Goal: Task Accomplishment & Management: Use online tool/utility

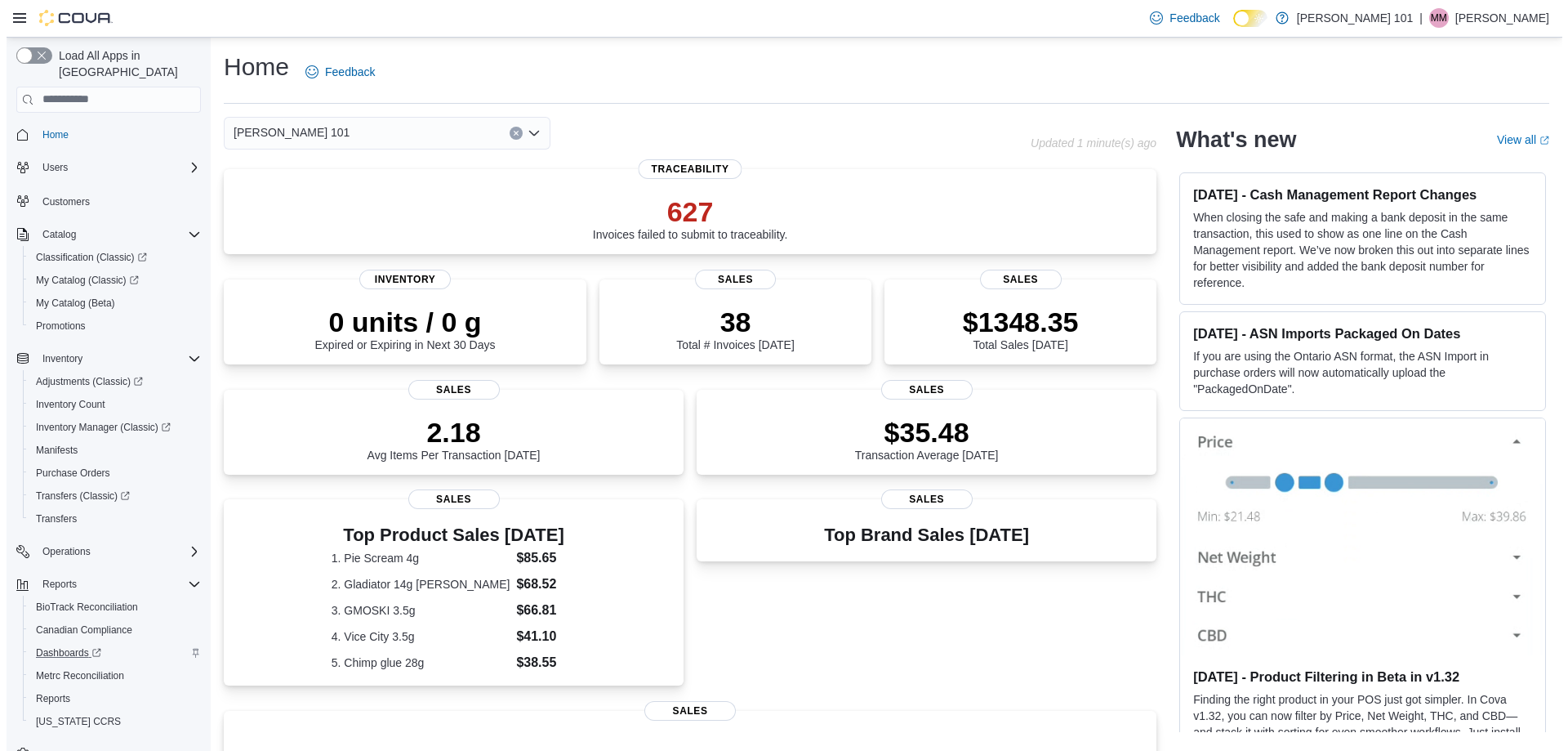
scroll to position [25, 0]
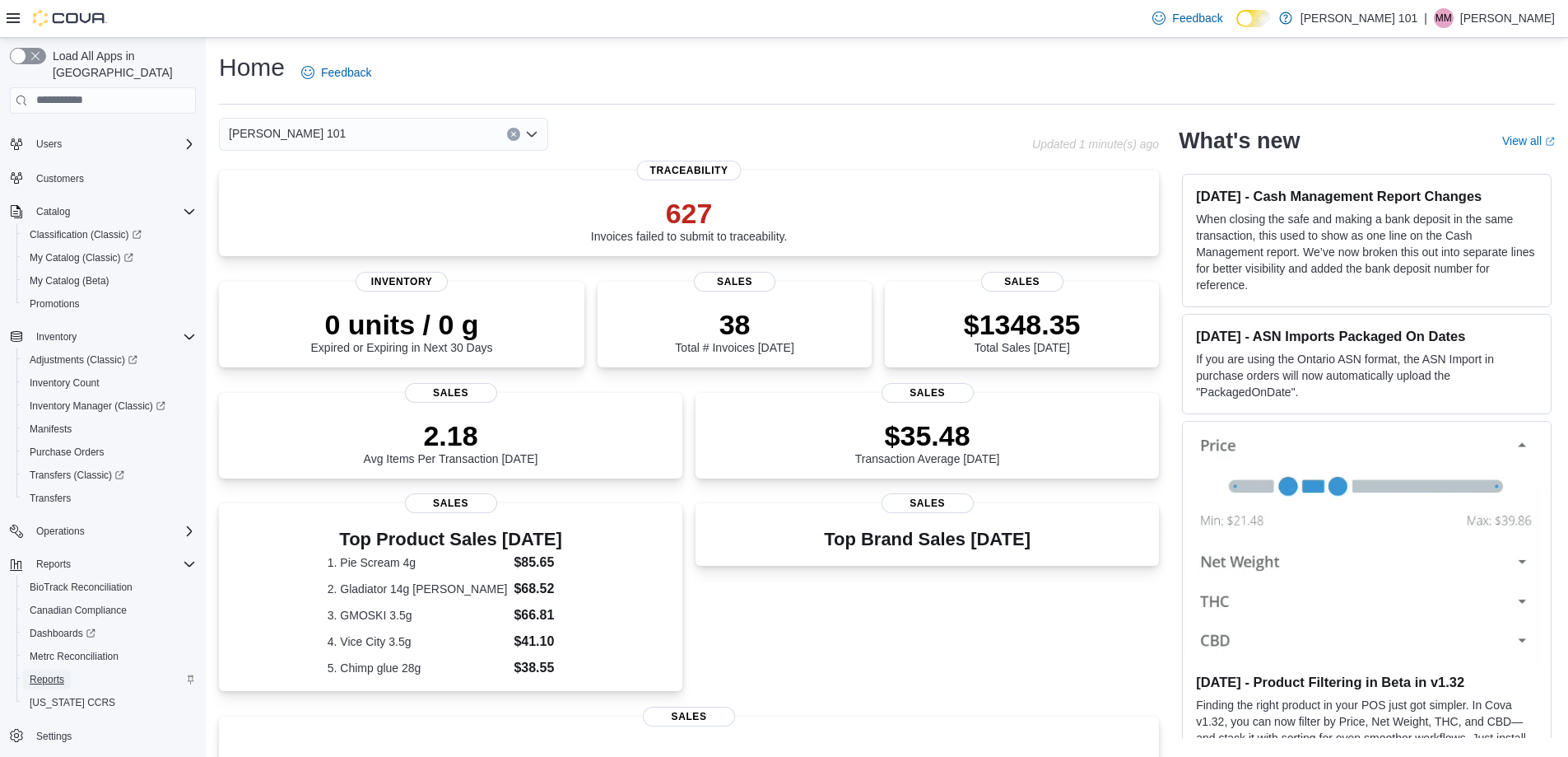
click at [51, 673] on span "Reports" at bounding box center [47, 679] width 35 height 13
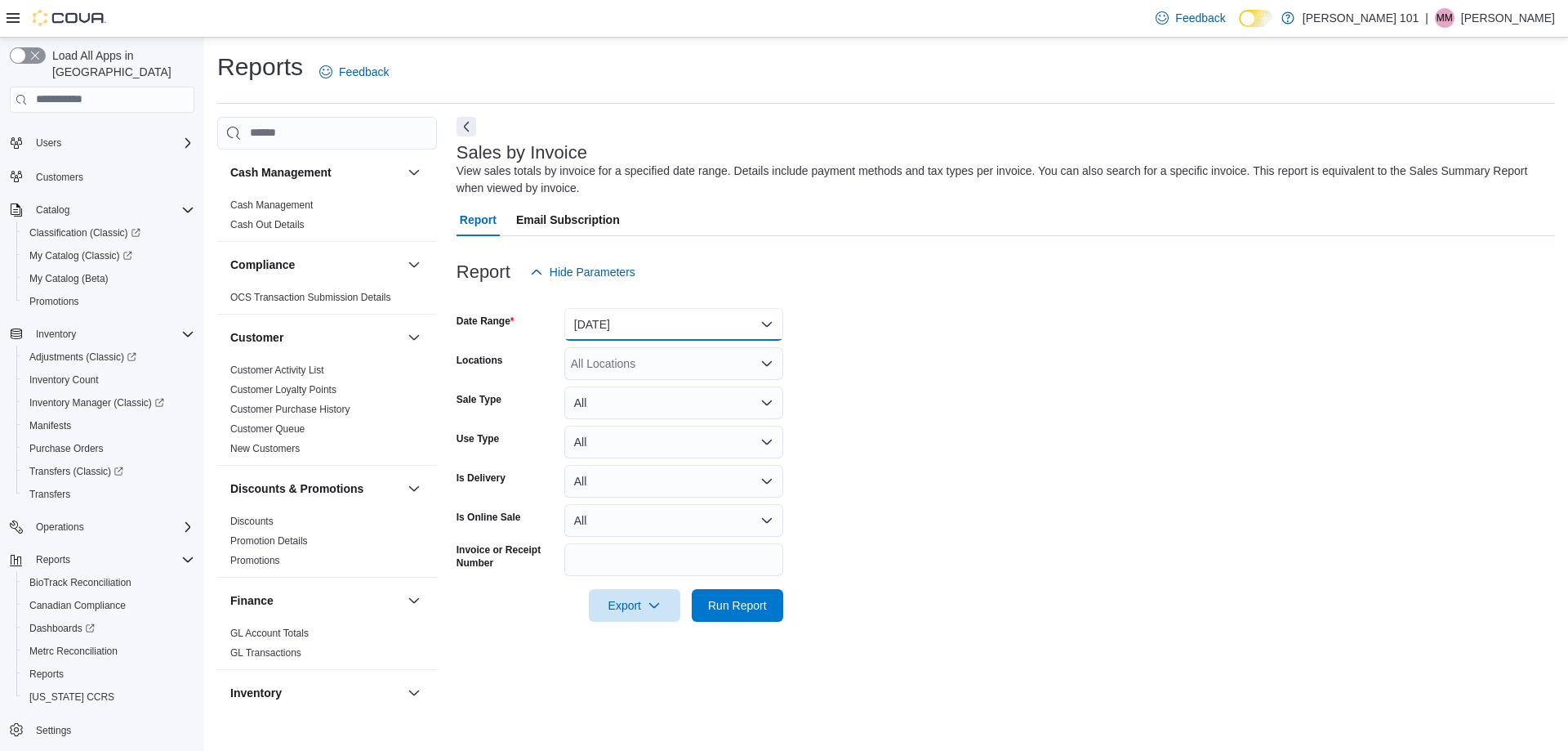
click at [677, 333] on button "Yesterday" at bounding box center [673, 324] width 219 height 33
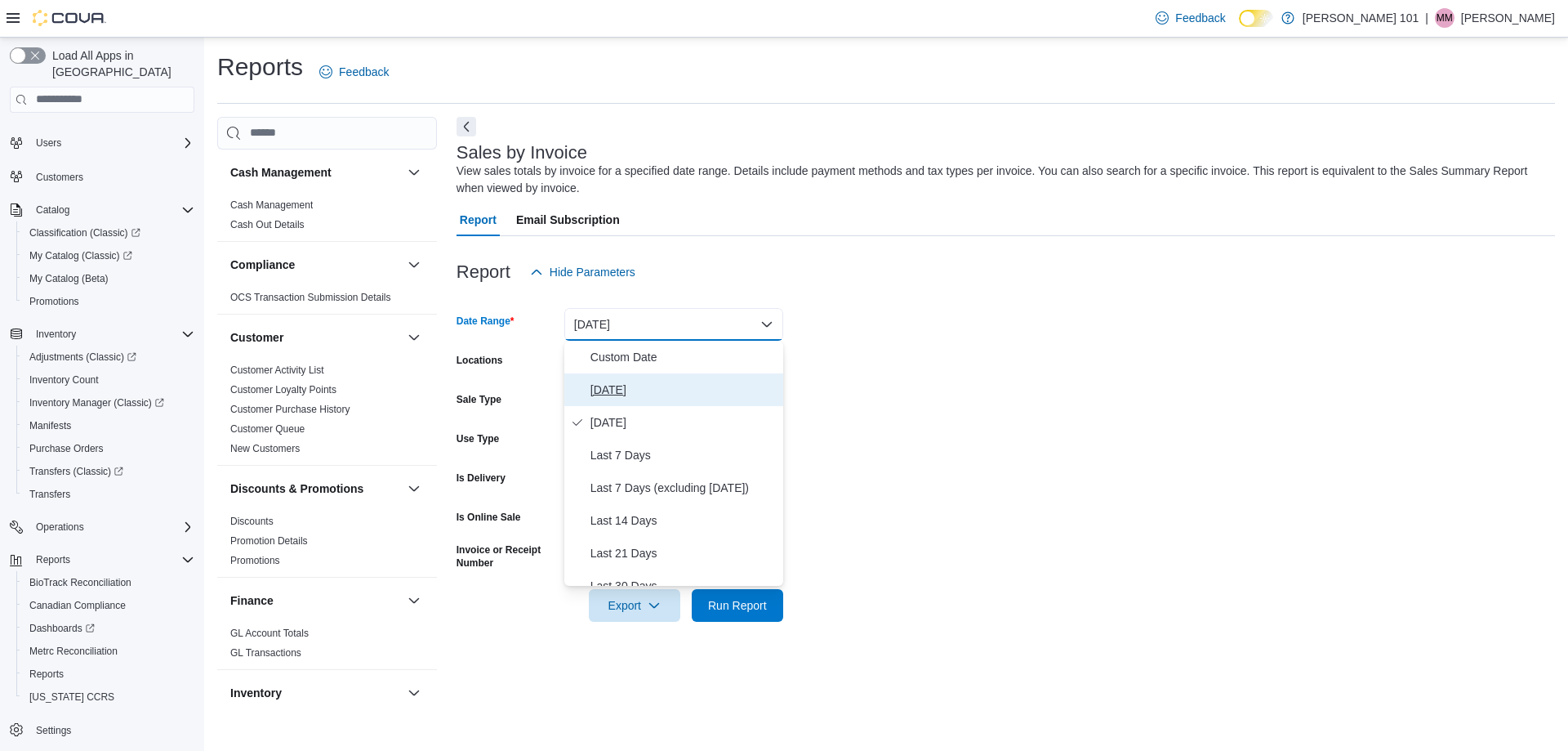
click at [650, 382] on span "Today" at bounding box center [683, 389] width 186 height 20
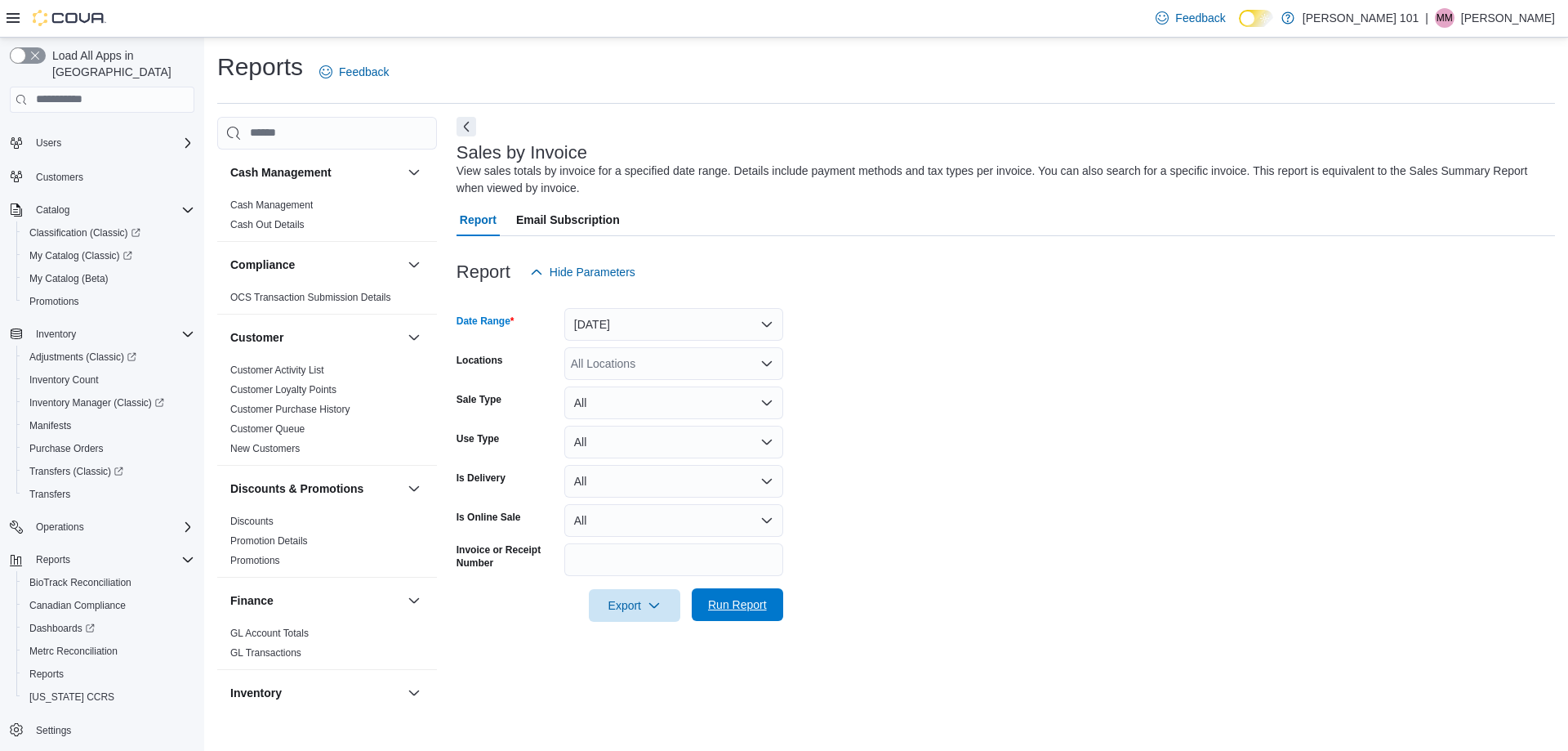
click at [757, 611] on span "Run Report" at bounding box center [737, 604] width 58 height 16
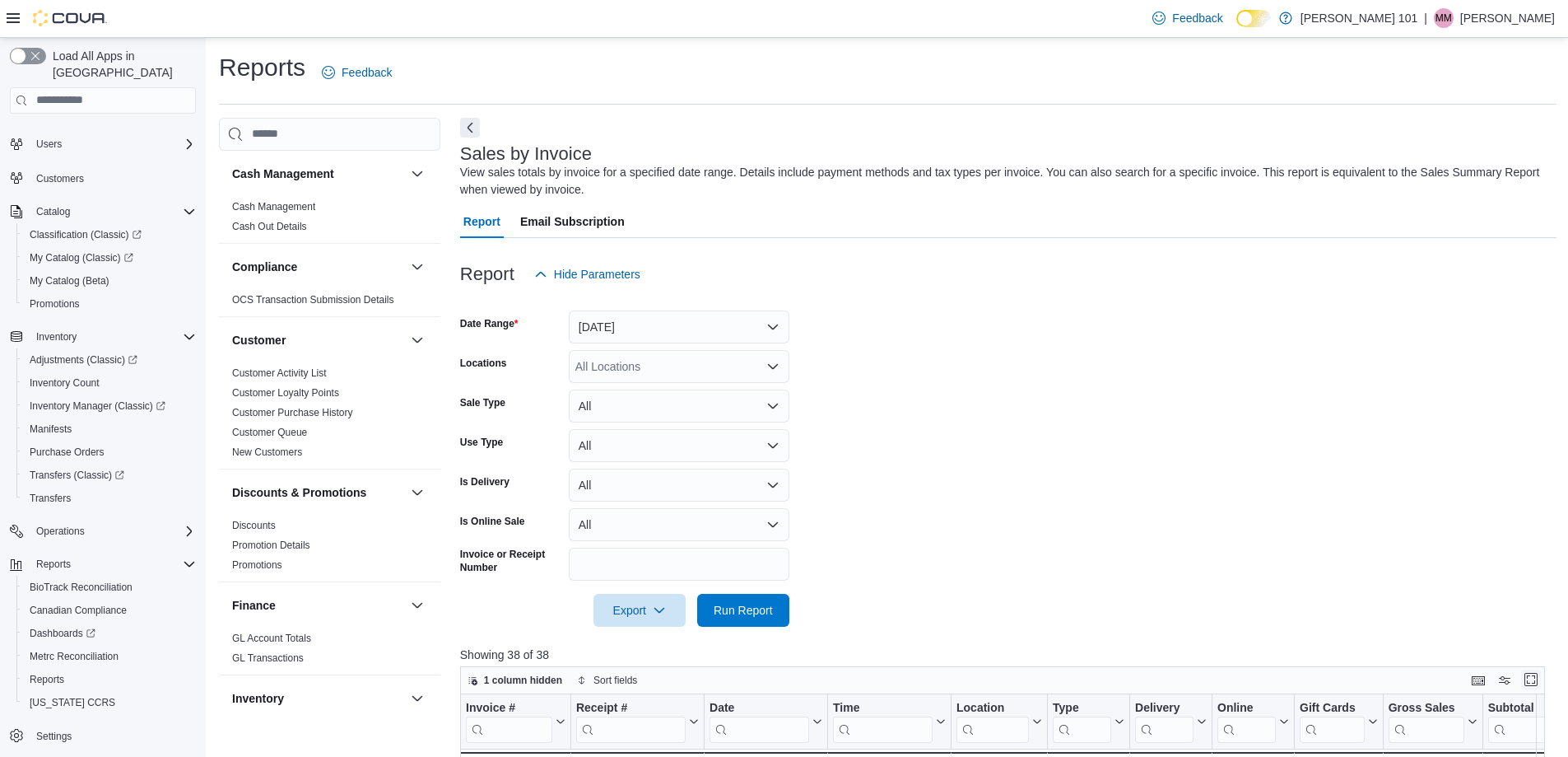
click at [1540, 677] on button "Enter fullscreen" at bounding box center [1531, 679] width 20 height 20
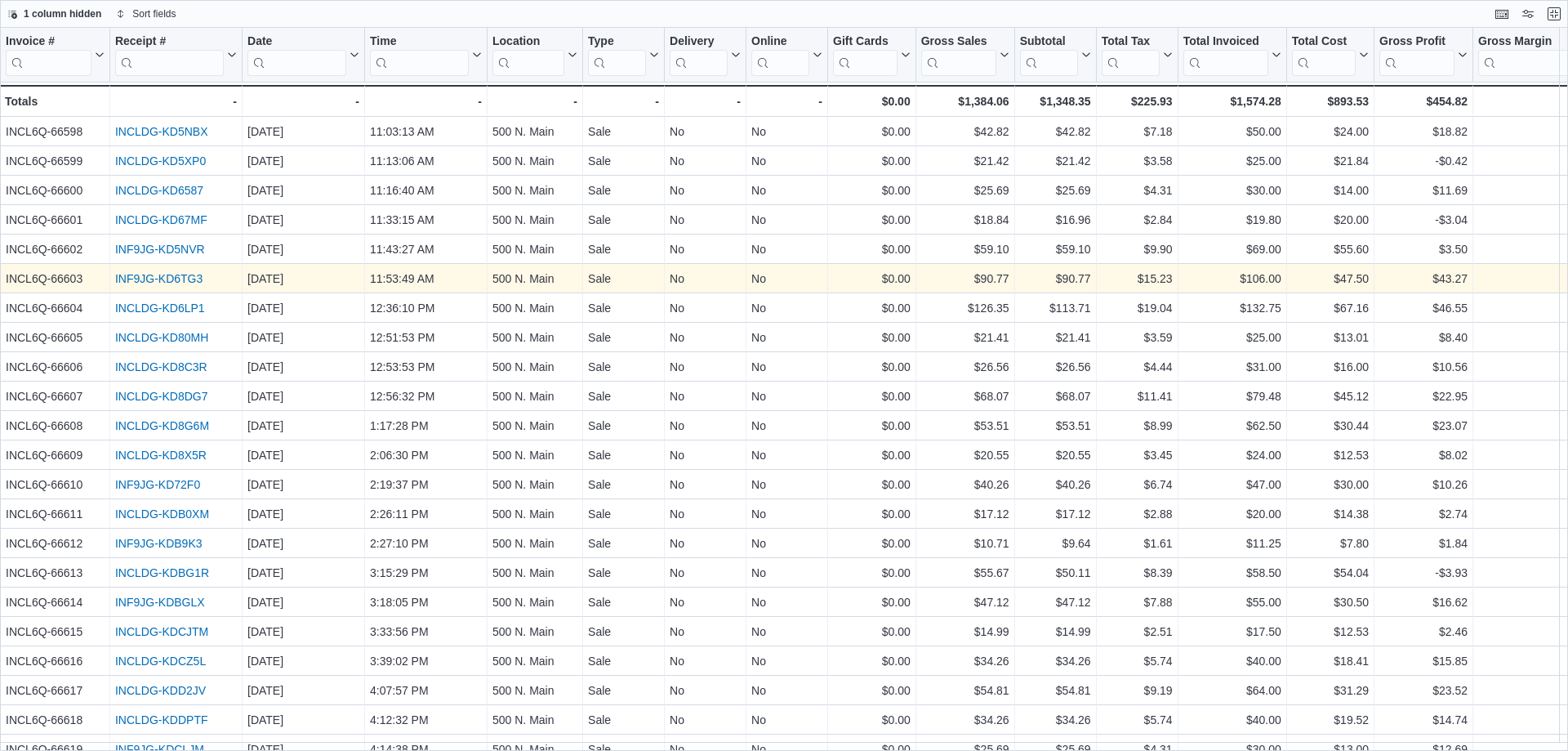
click at [172, 282] on link "INF9JG-KD6TG3" at bounding box center [159, 278] width 88 height 13
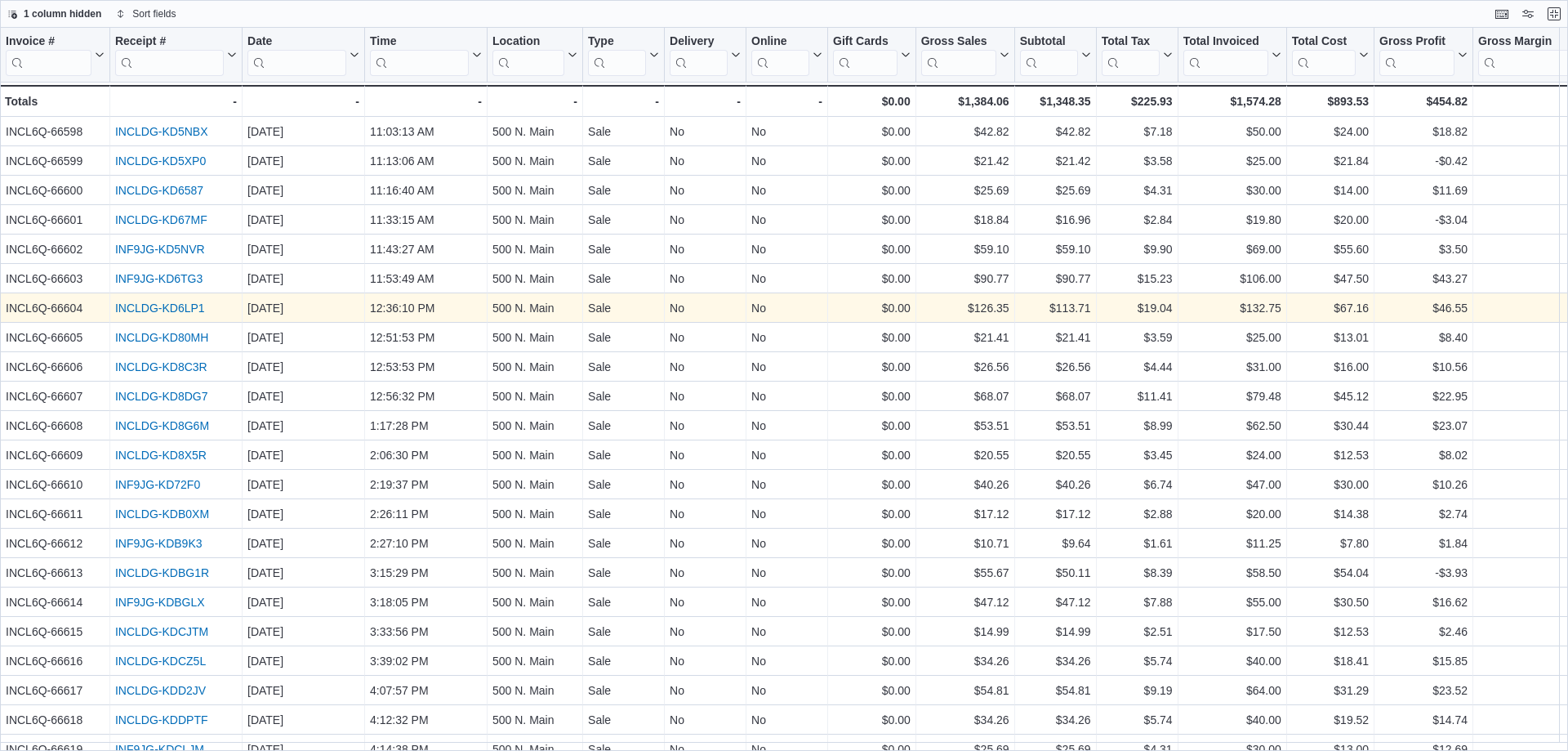
click at [194, 306] on link "INCLDG-KD6LP1" at bounding box center [160, 308] width 90 height 13
